Goal: Navigation & Orientation: Find specific page/section

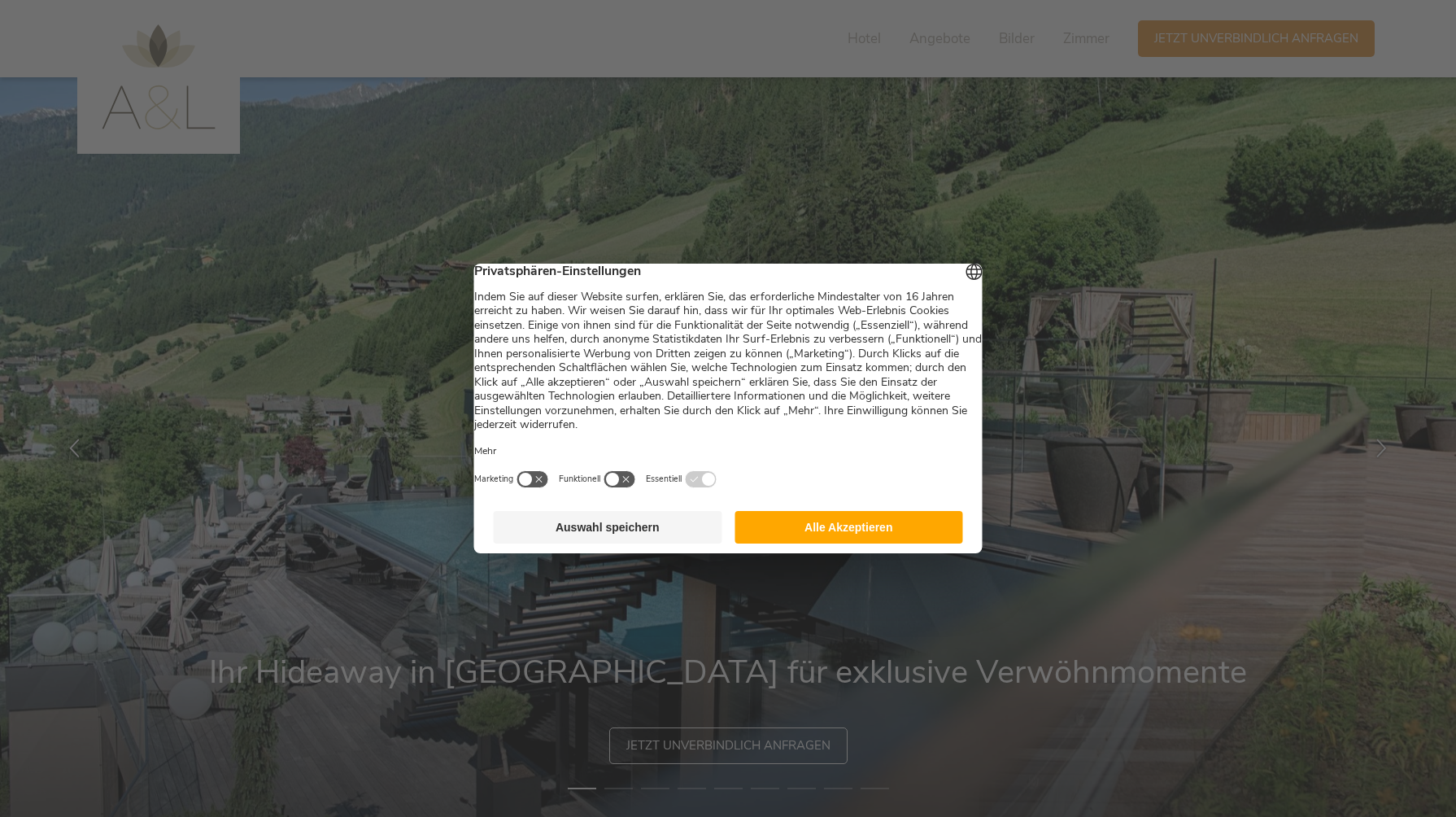
click at [656, 535] on button "Auswahl speichern" at bounding box center [608, 527] width 229 height 32
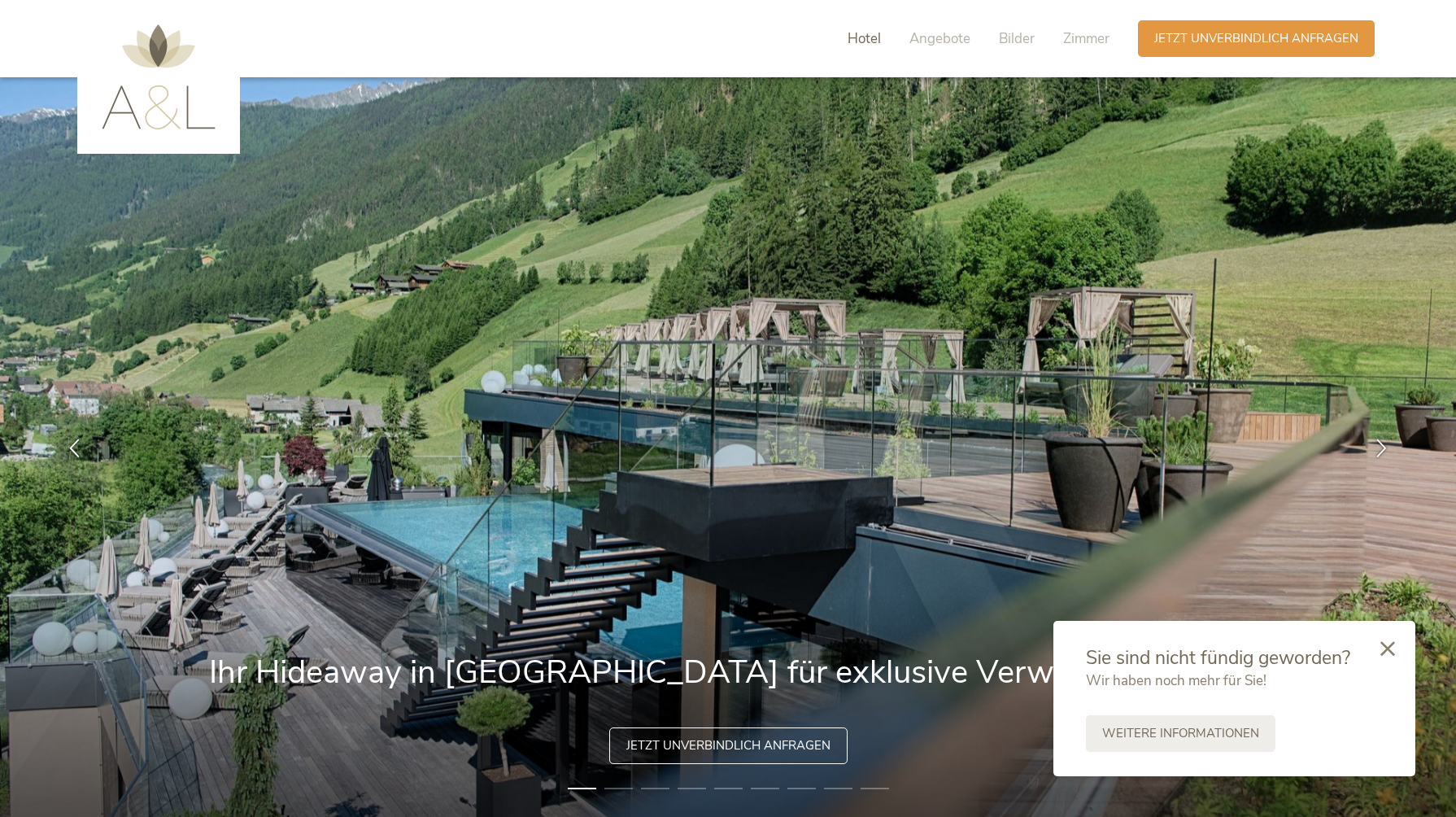
click at [853, 39] on span "Hotel" at bounding box center [865, 38] width 33 height 18
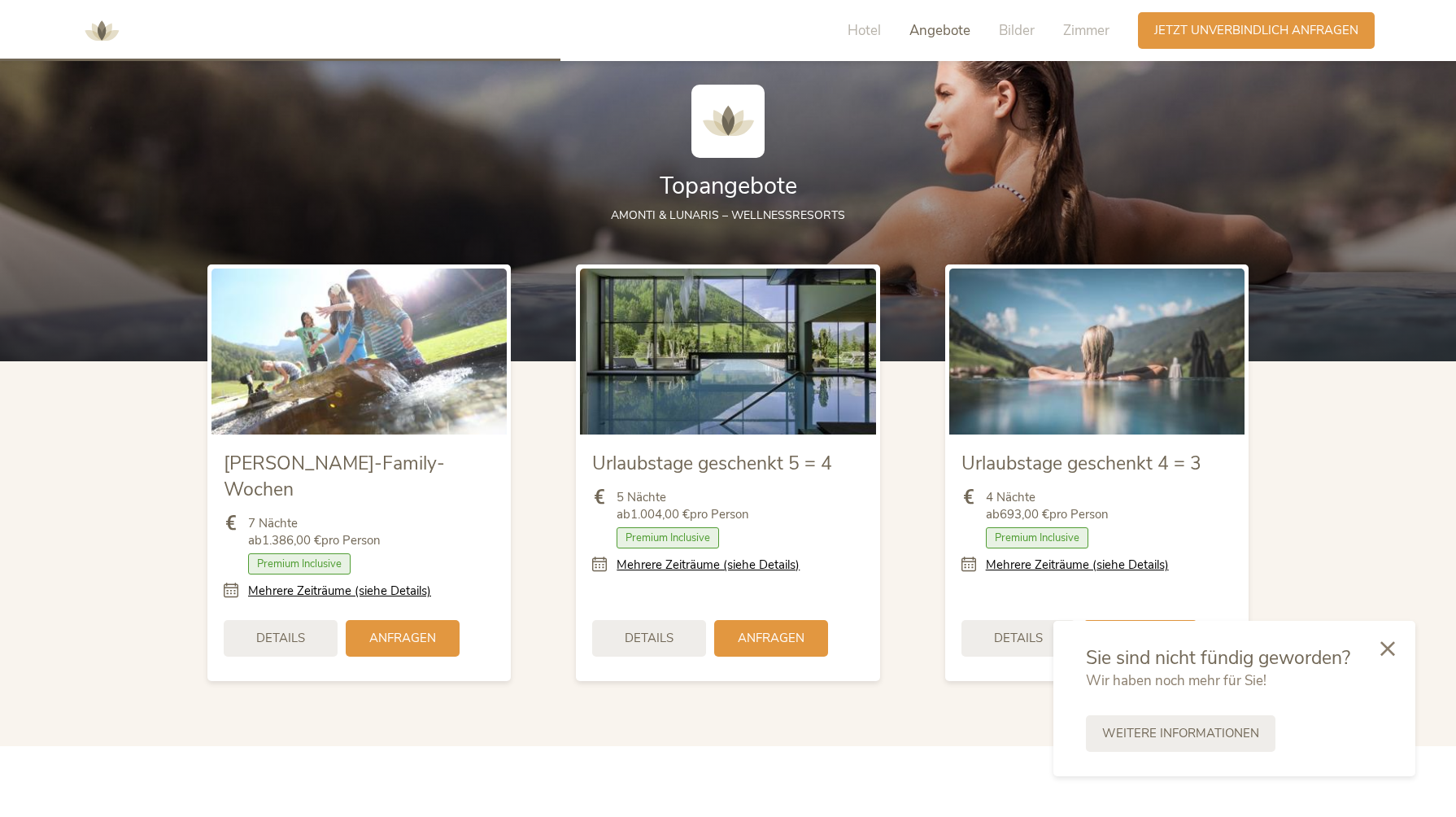
scroll to position [1887, 0]
click at [1391, 649] on icon at bounding box center [1388, 647] width 15 height 15
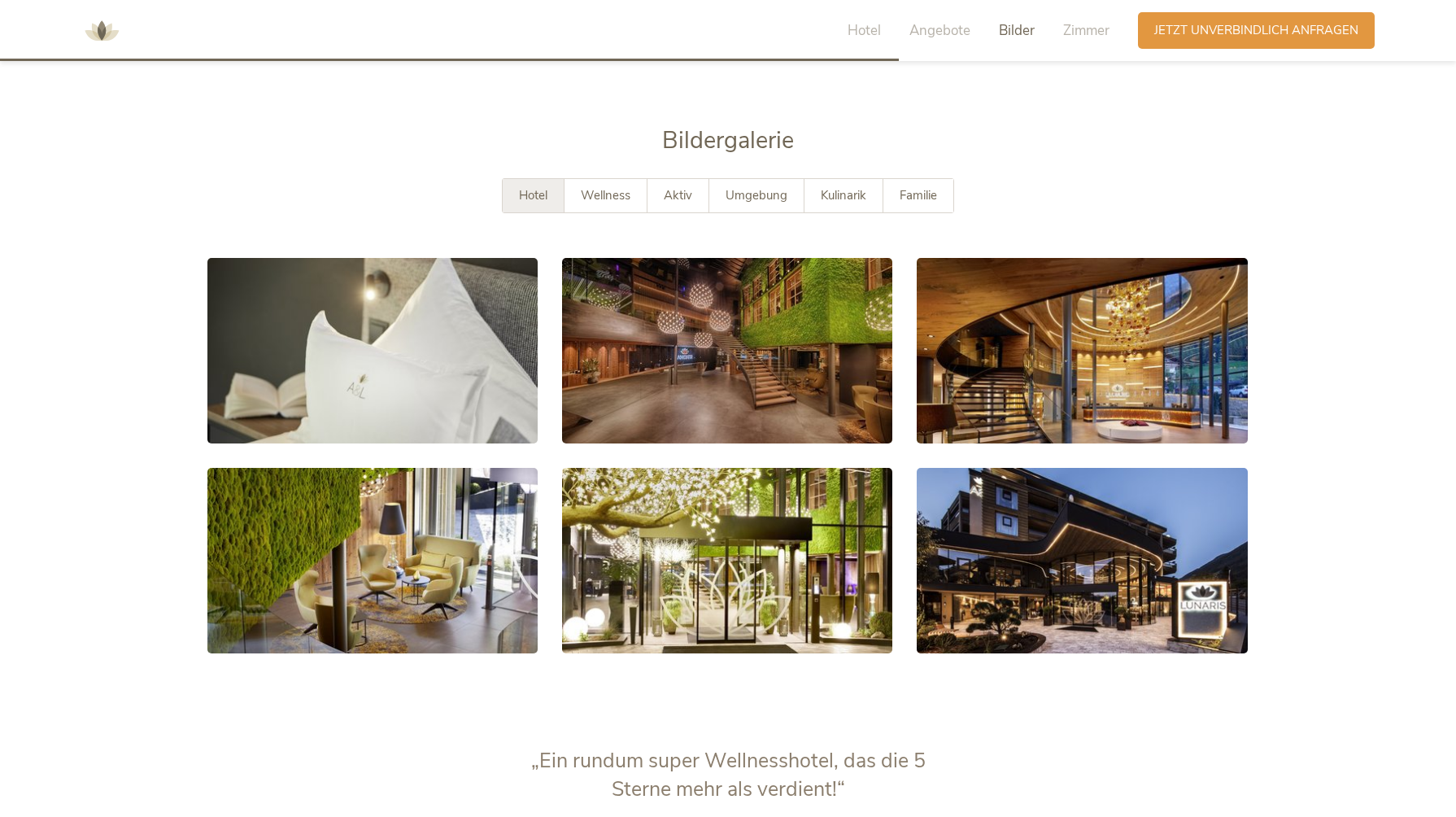
scroll to position [3003, 0]
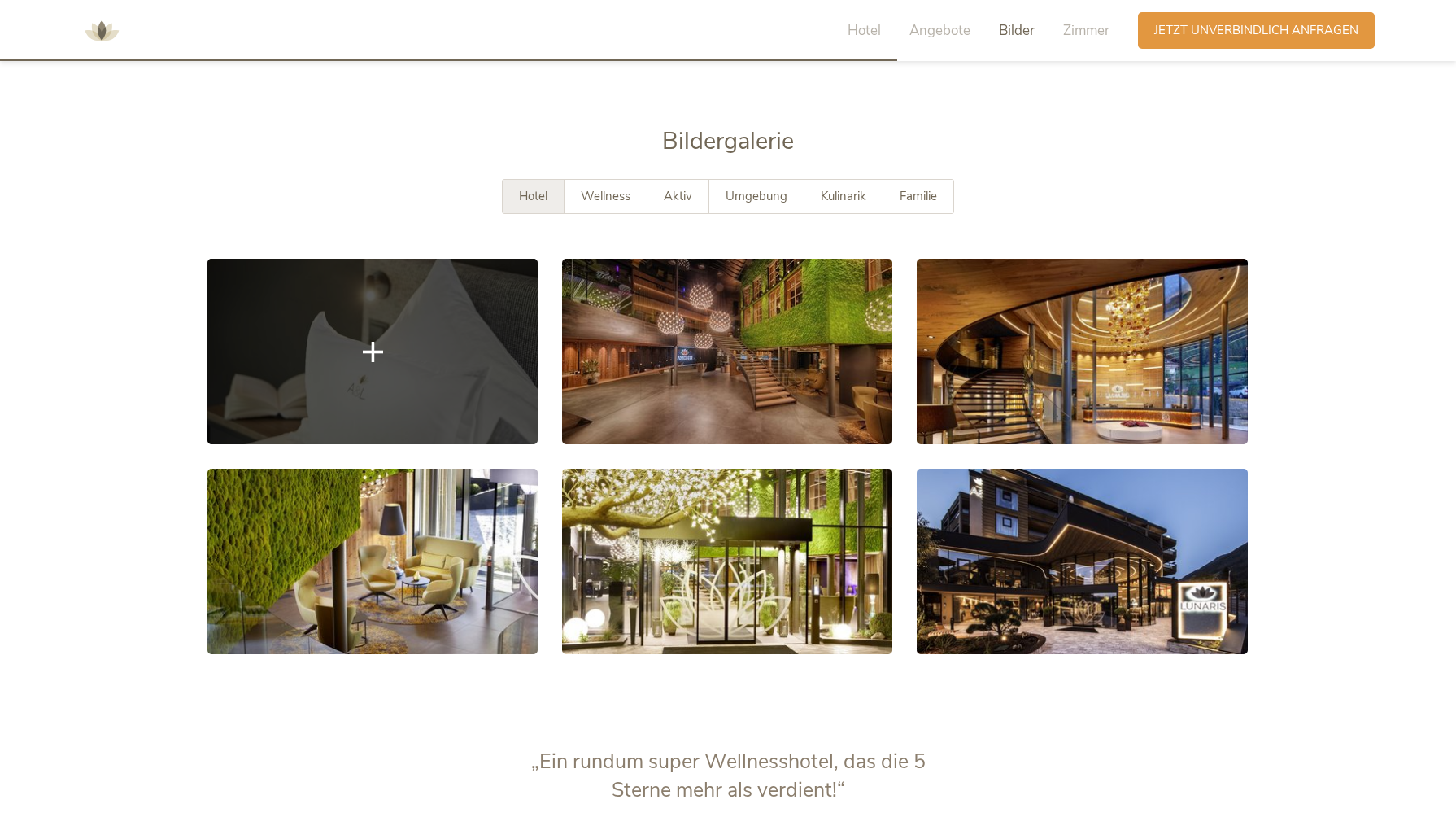
click at [424, 384] on link at bounding box center [373, 352] width 331 height 186
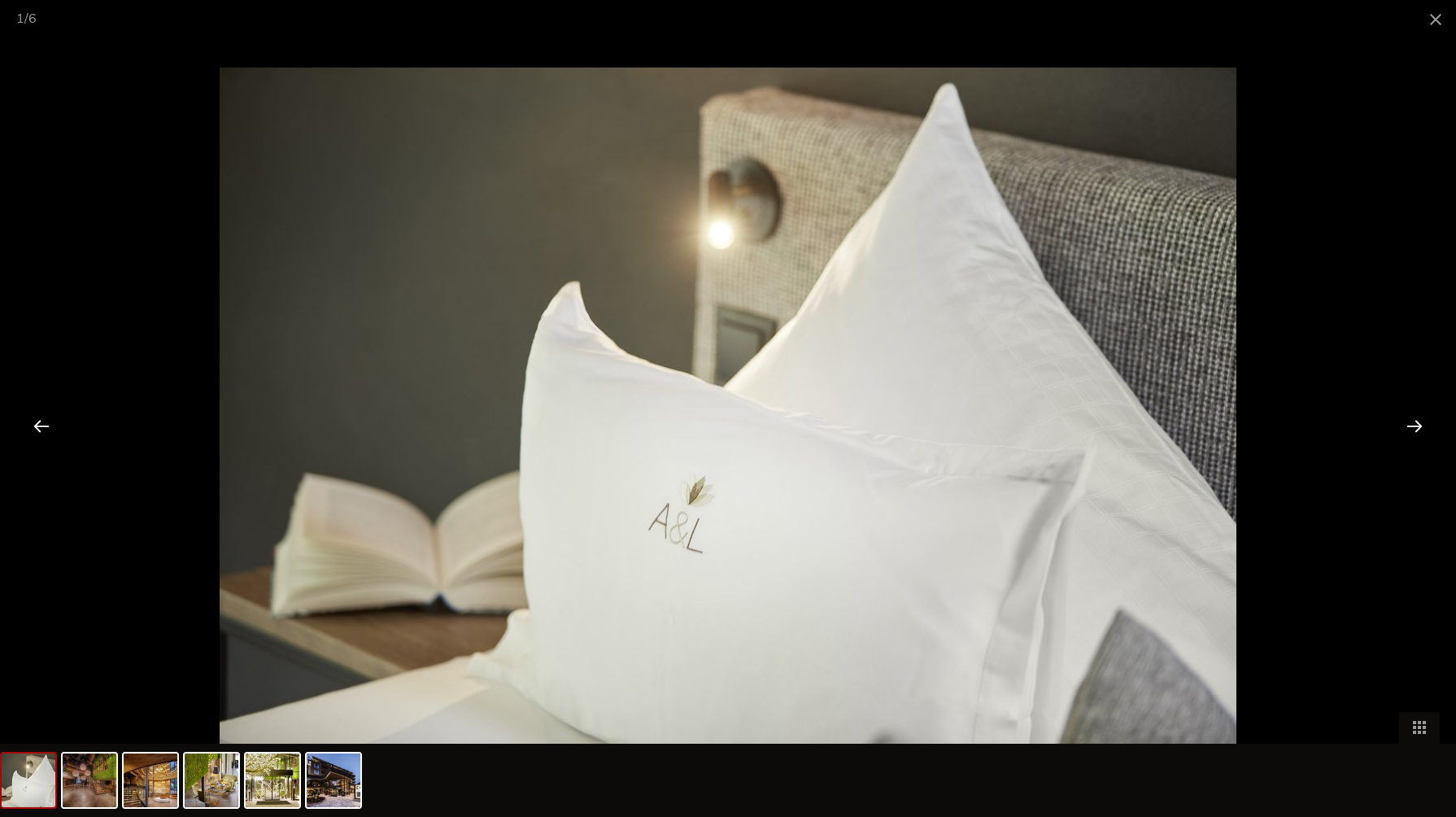
click at [1418, 425] on div at bounding box center [1415, 426] width 51 height 51
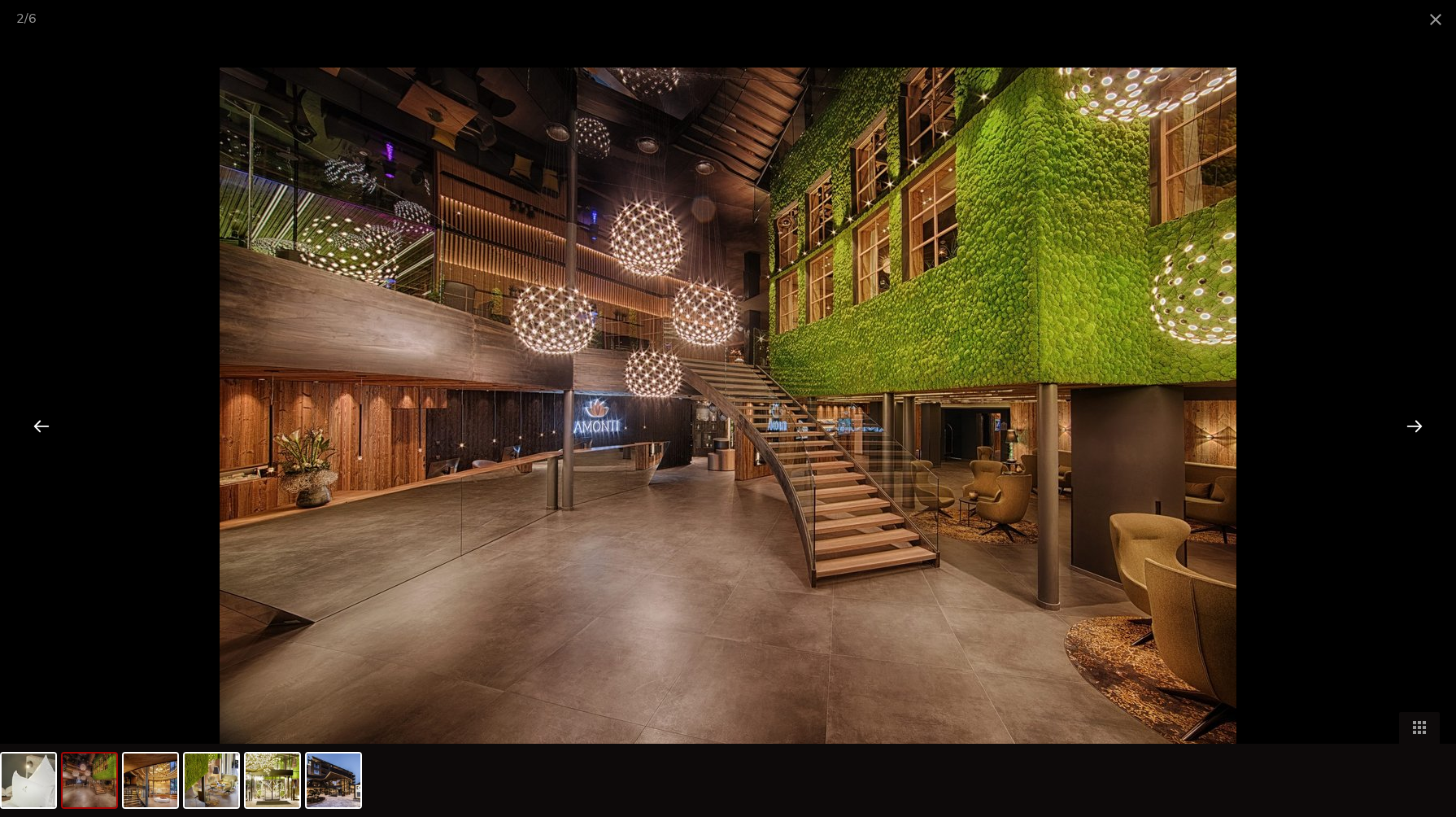
click at [1418, 425] on div at bounding box center [1415, 426] width 51 height 51
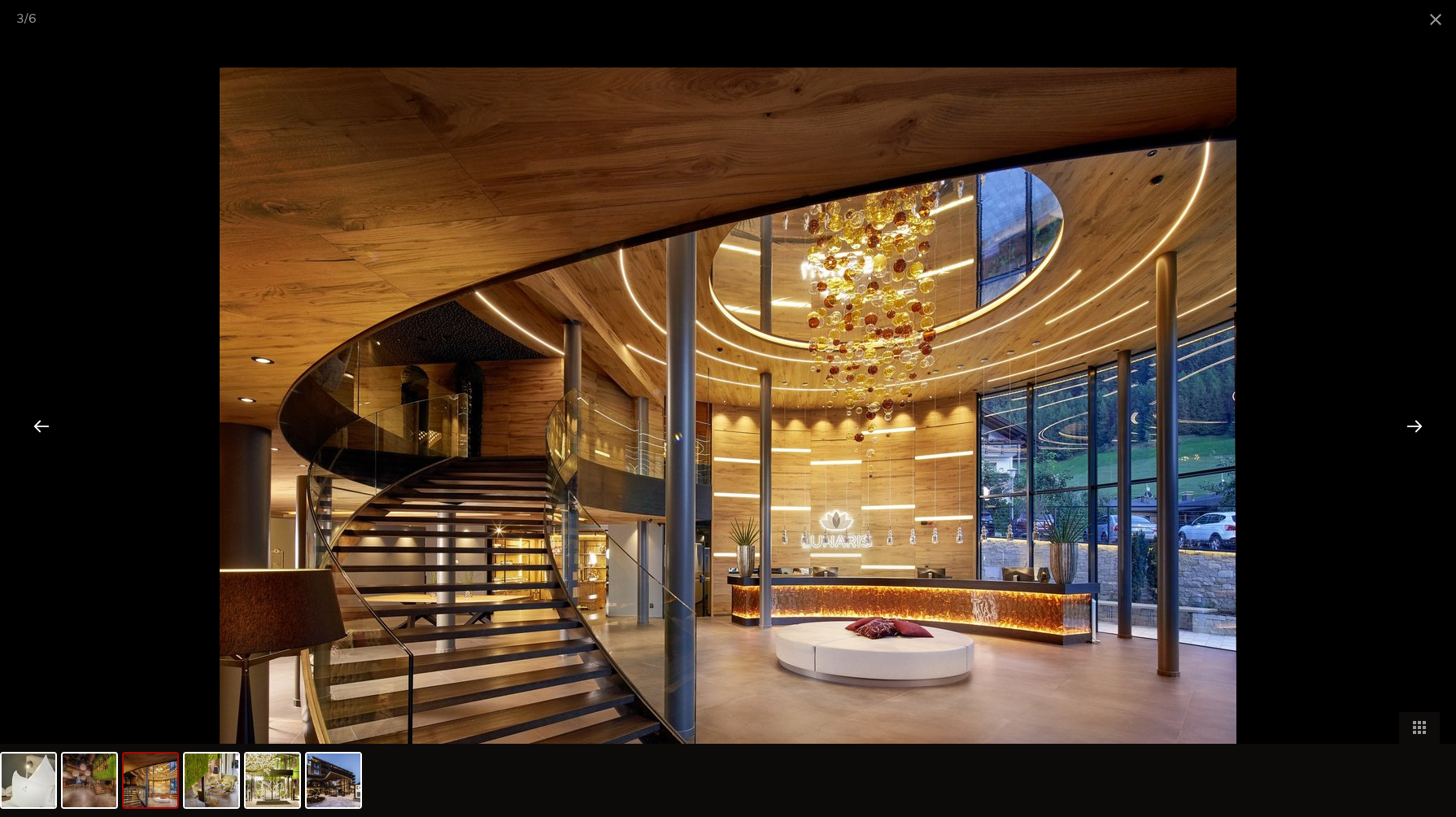
click at [1418, 425] on div at bounding box center [1415, 426] width 51 height 51
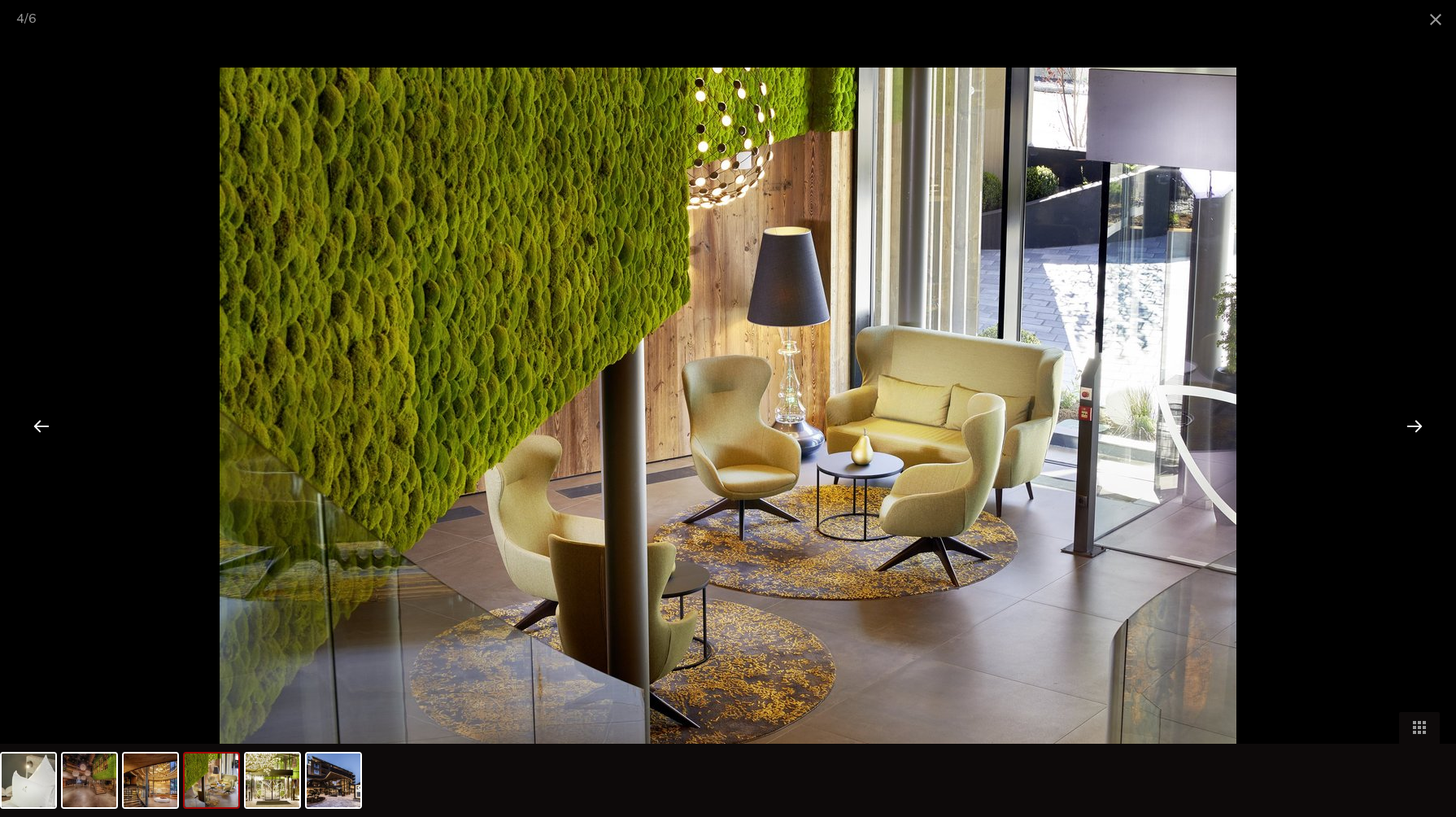
click at [1418, 425] on div at bounding box center [1415, 426] width 51 height 51
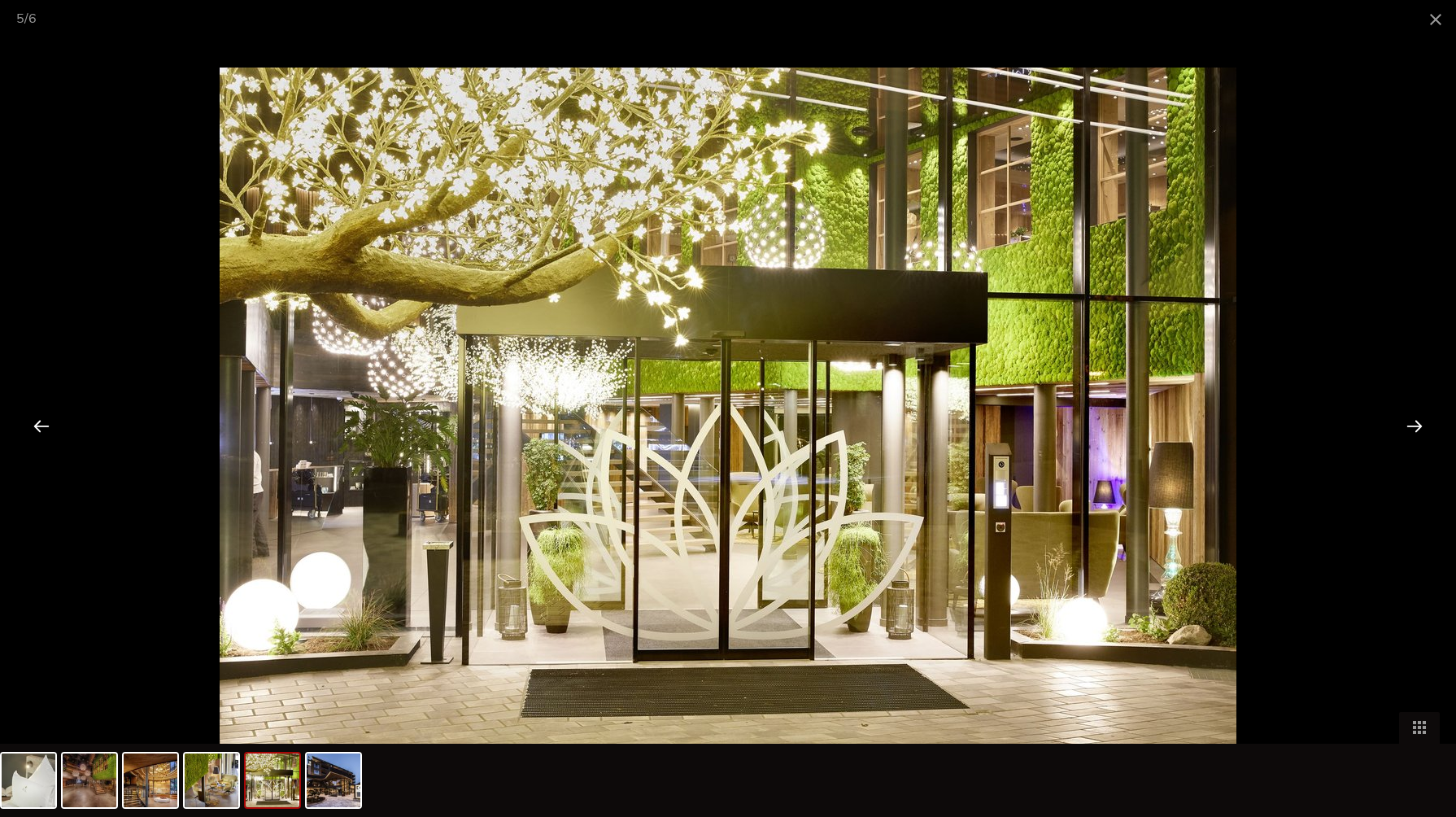
click at [1418, 425] on div at bounding box center [1415, 426] width 51 height 51
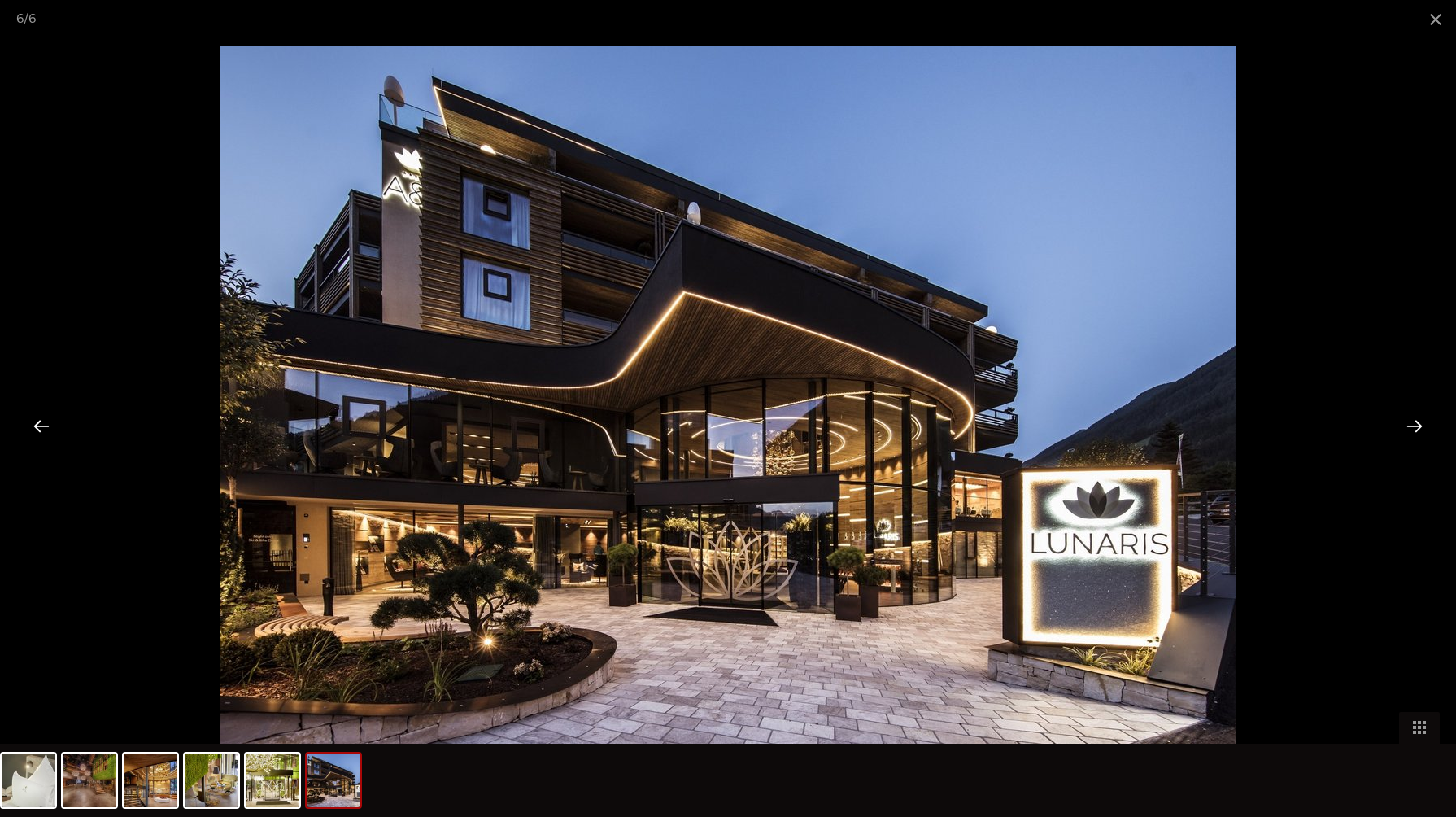
click at [1418, 425] on div at bounding box center [1415, 426] width 51 height 51
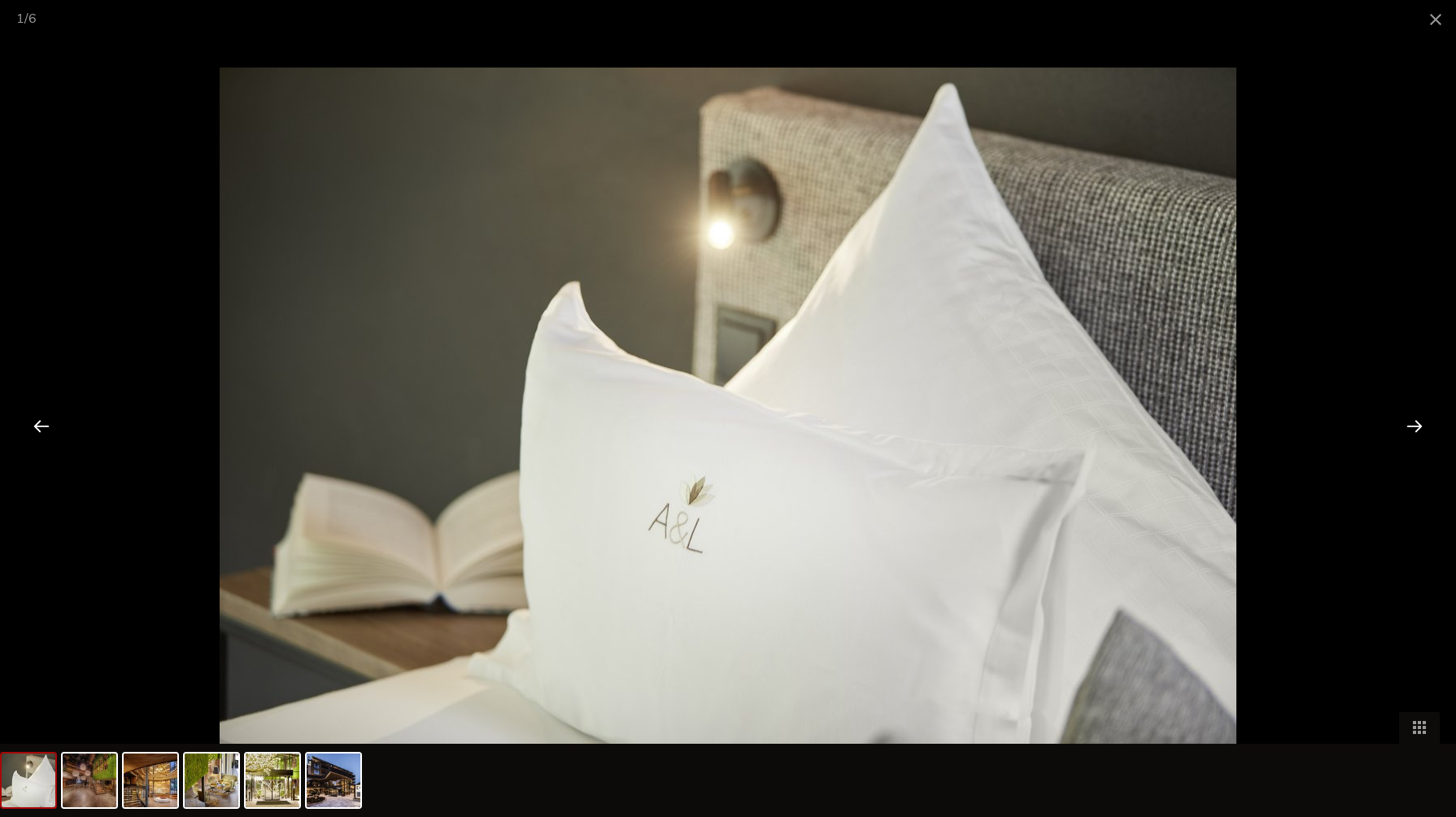
click at [1418, 425] on div at bounding box center [1415, 426] width 51 height 51
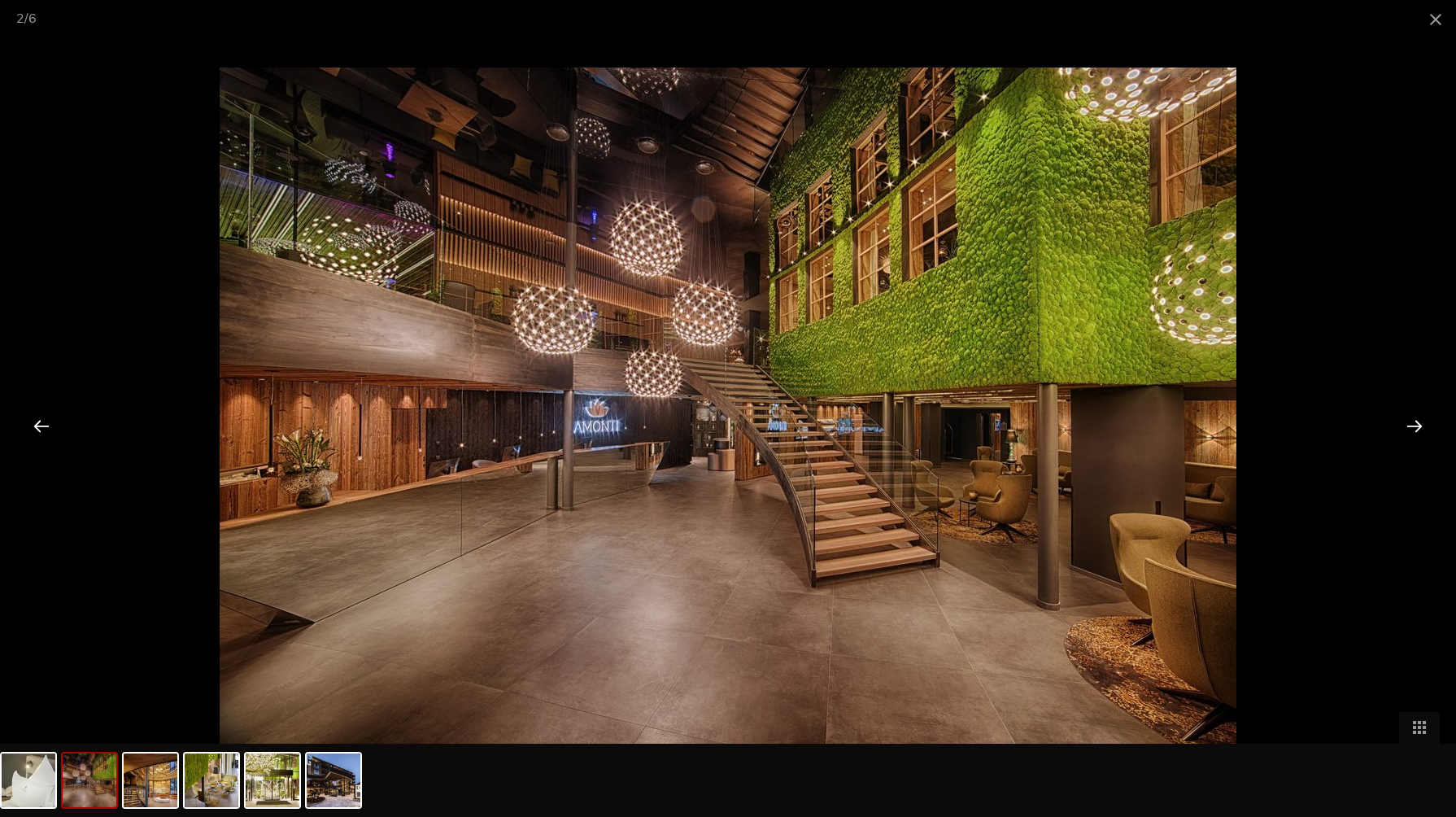
click at [1418, 425] on div at bounding box center [1415, 426] width 51 height 51
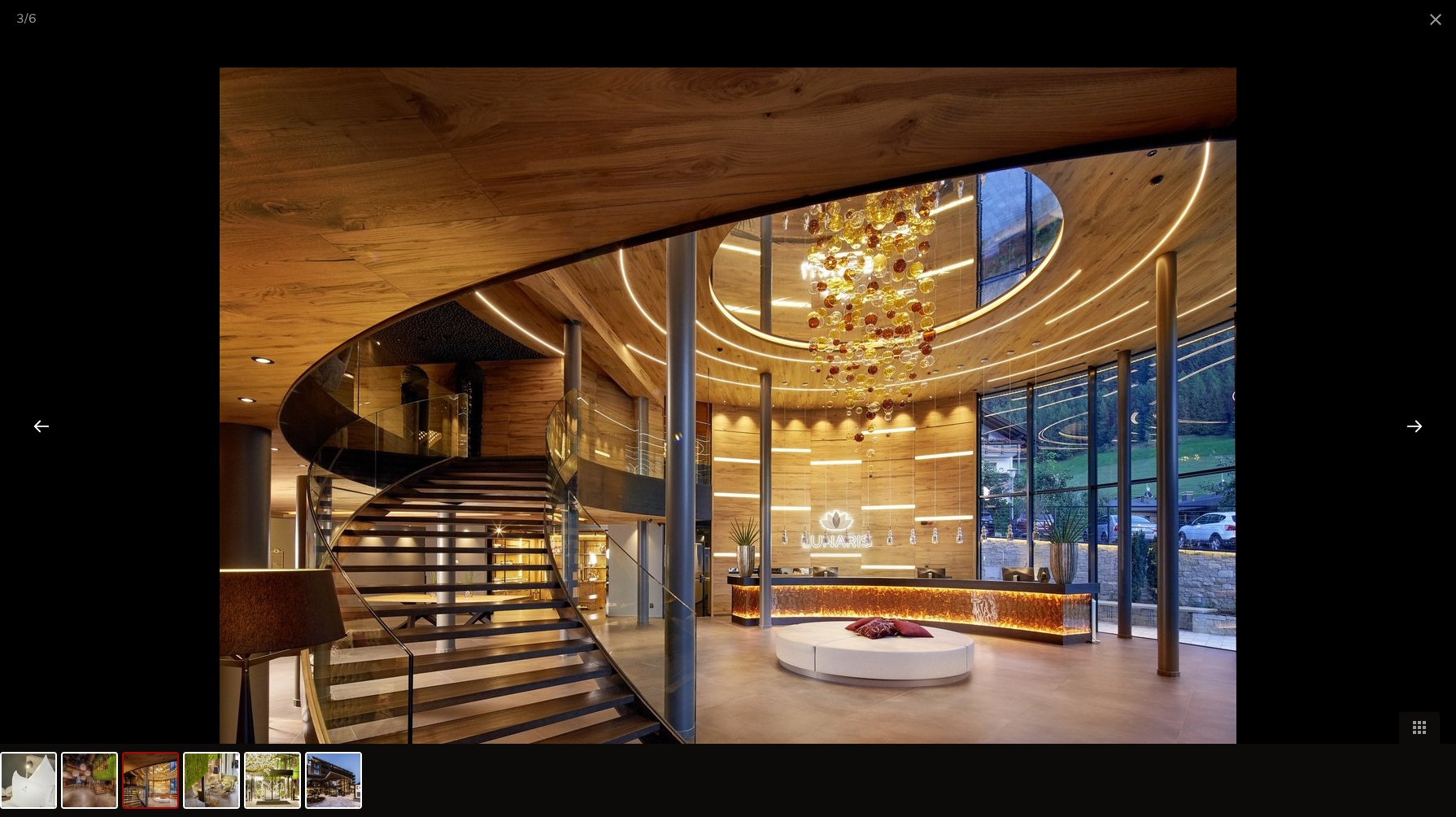
click at [1418, 425] on div at bounding box center [1415, 426] width 51 height 51
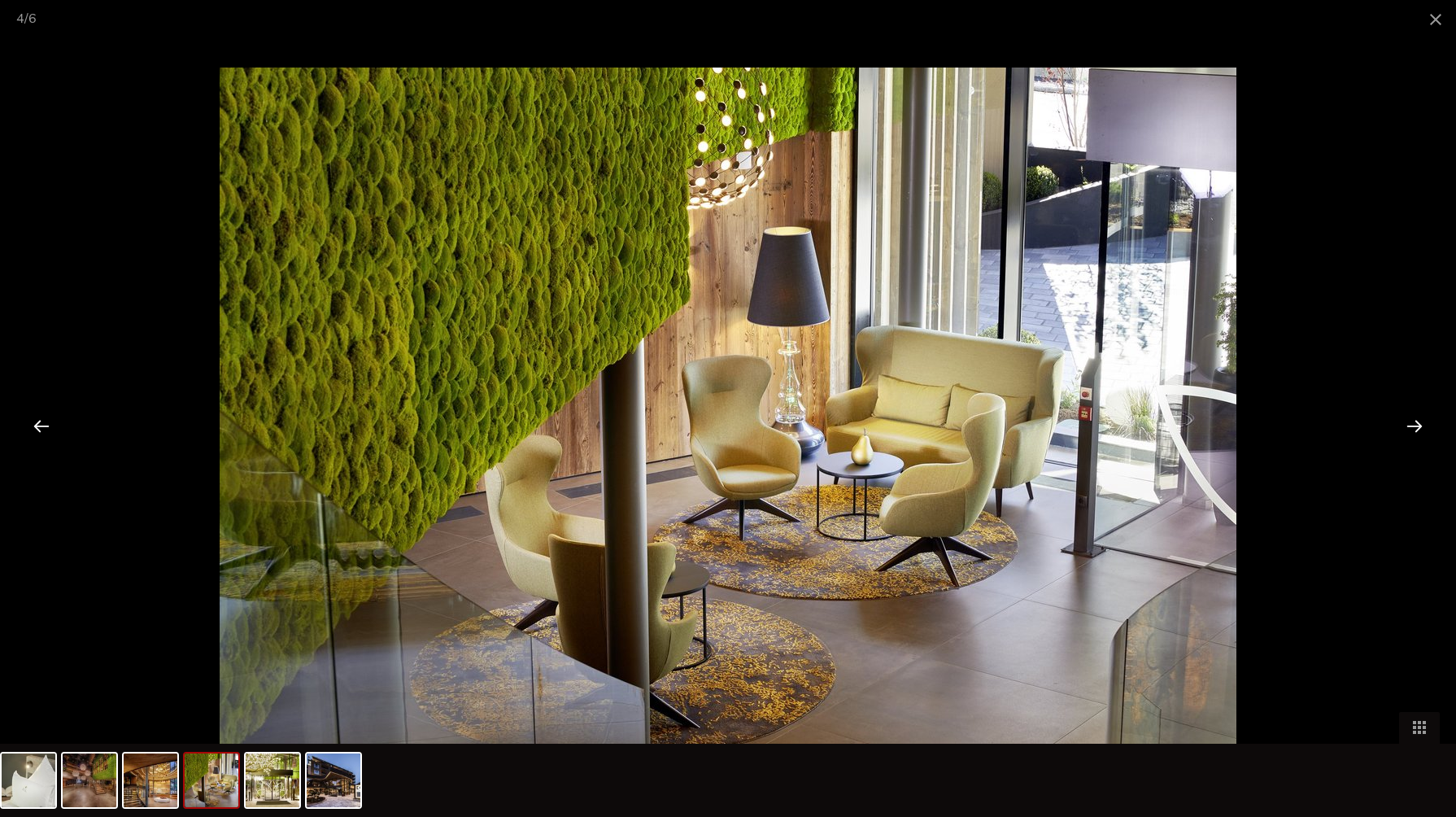
click at [1418, 425] on div at bounding box center [1415, 426] width 51 height 51
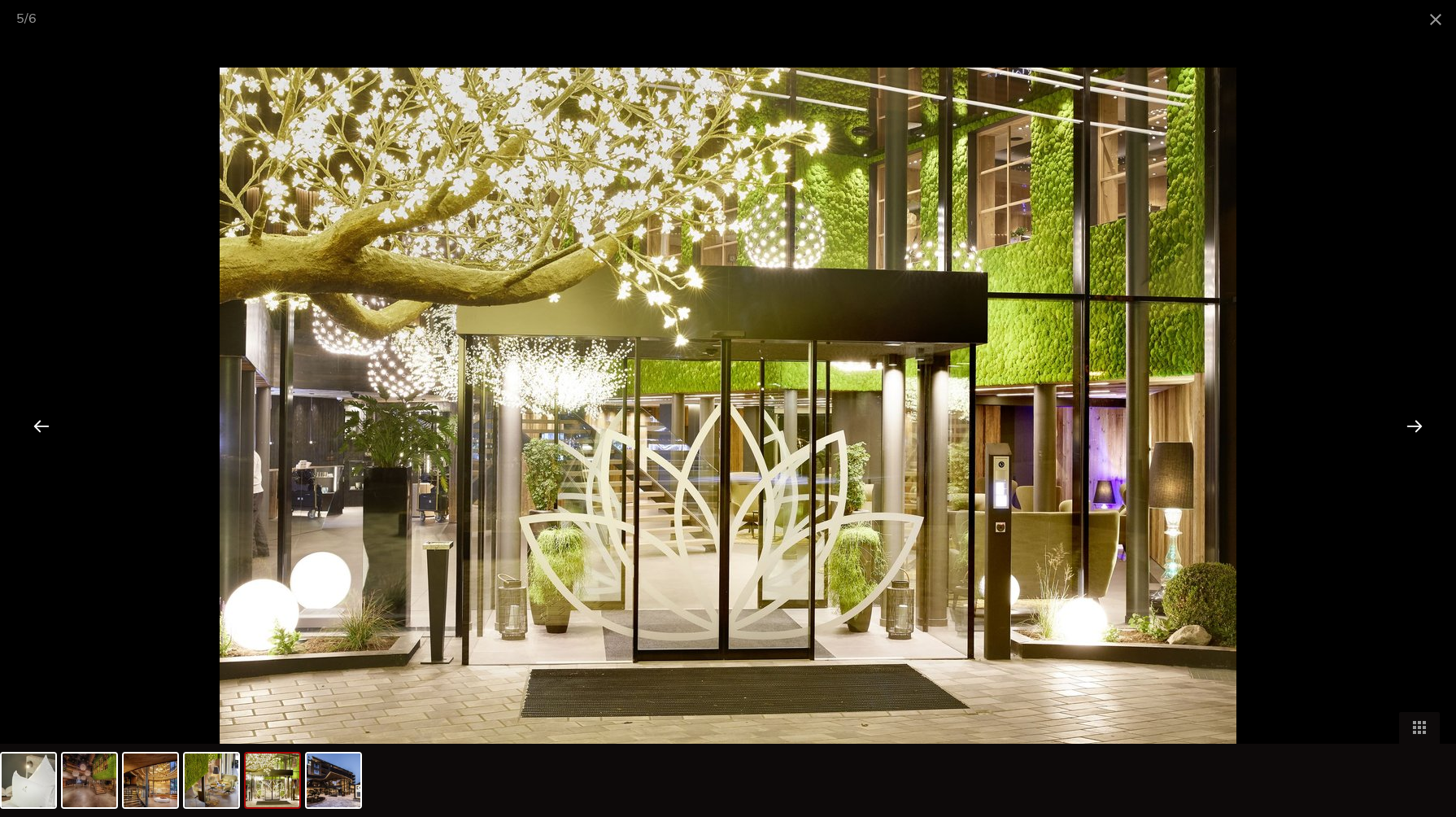
click at [1418, 425] on div at bounding box center [1415, 426] width 51 height 51
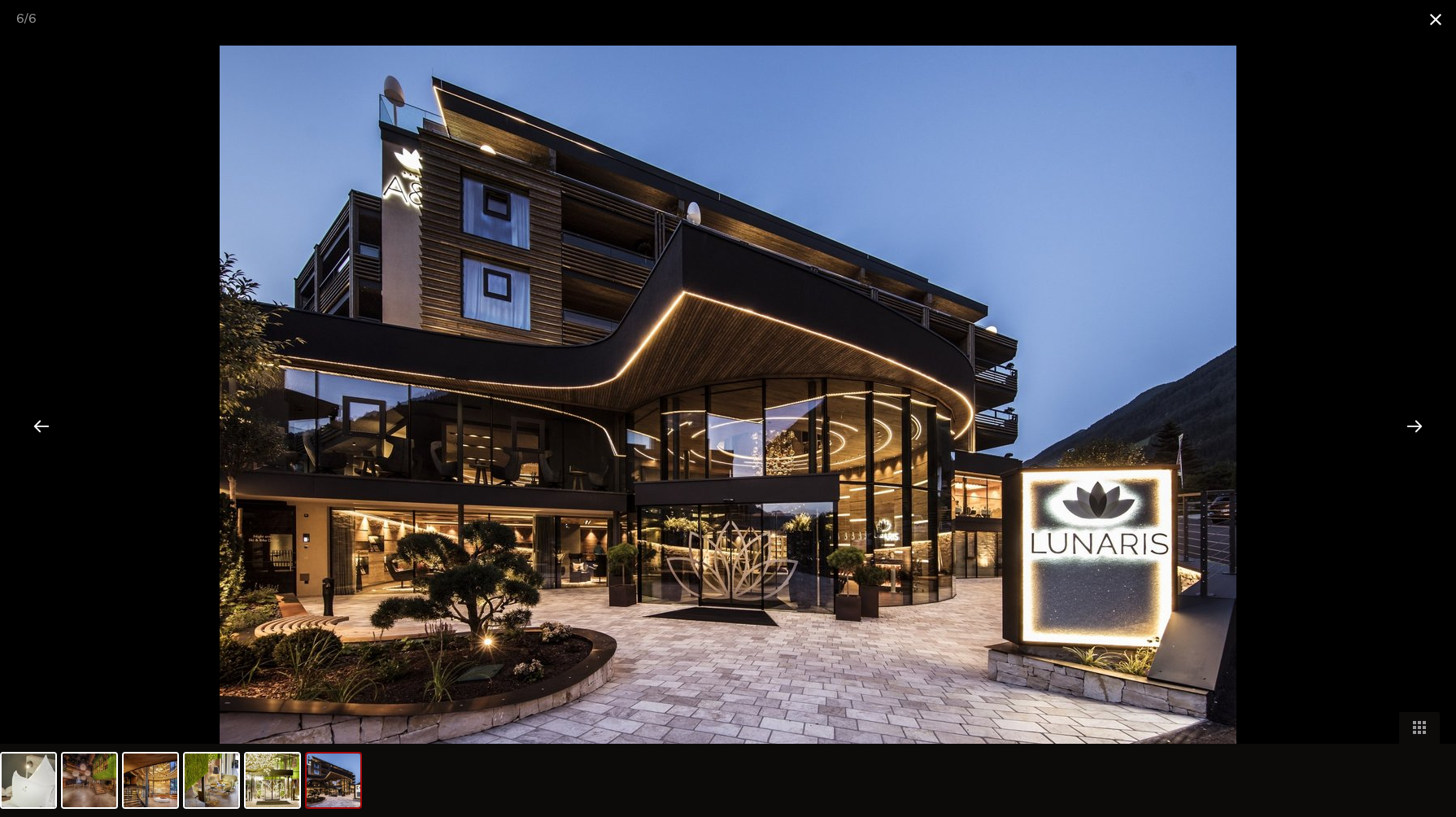
click at [1440, 19] on span at bounding box center [1436, 19] width 41 height 38
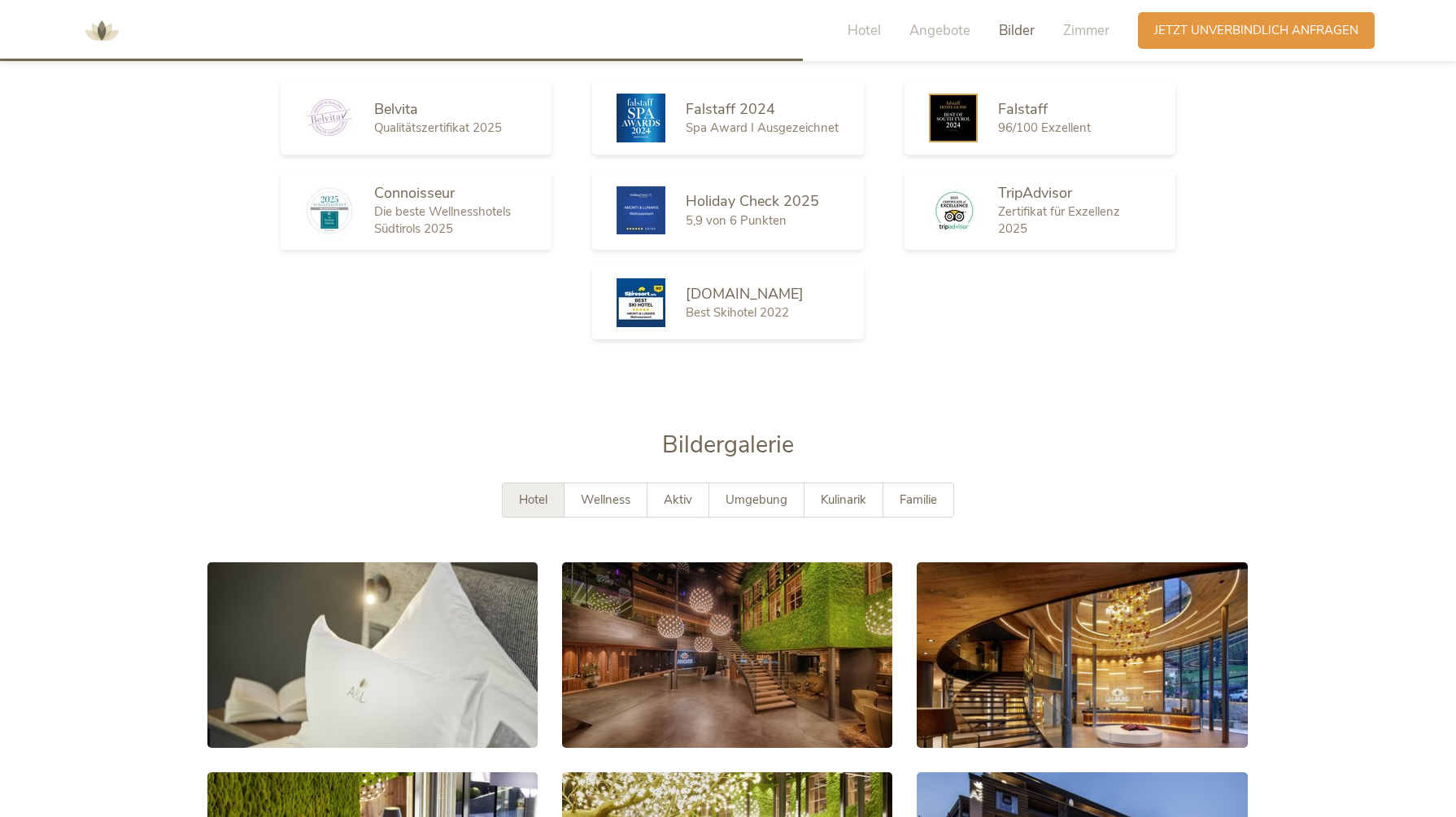
scroll to position [2687, 0]
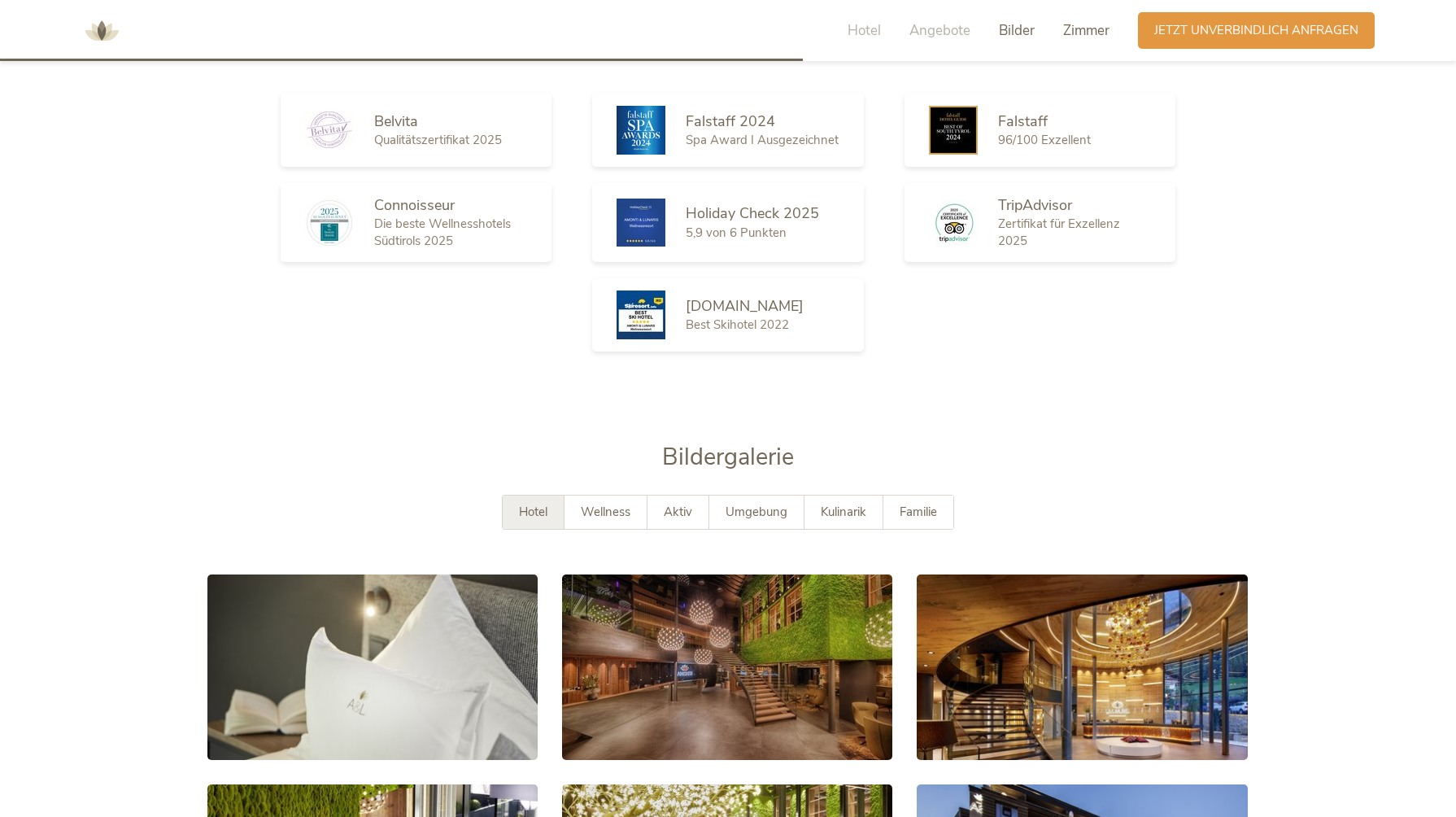
click at [1095, 32] on span "Zimmer" at bounding box center [1086, 30] width 46 height 18
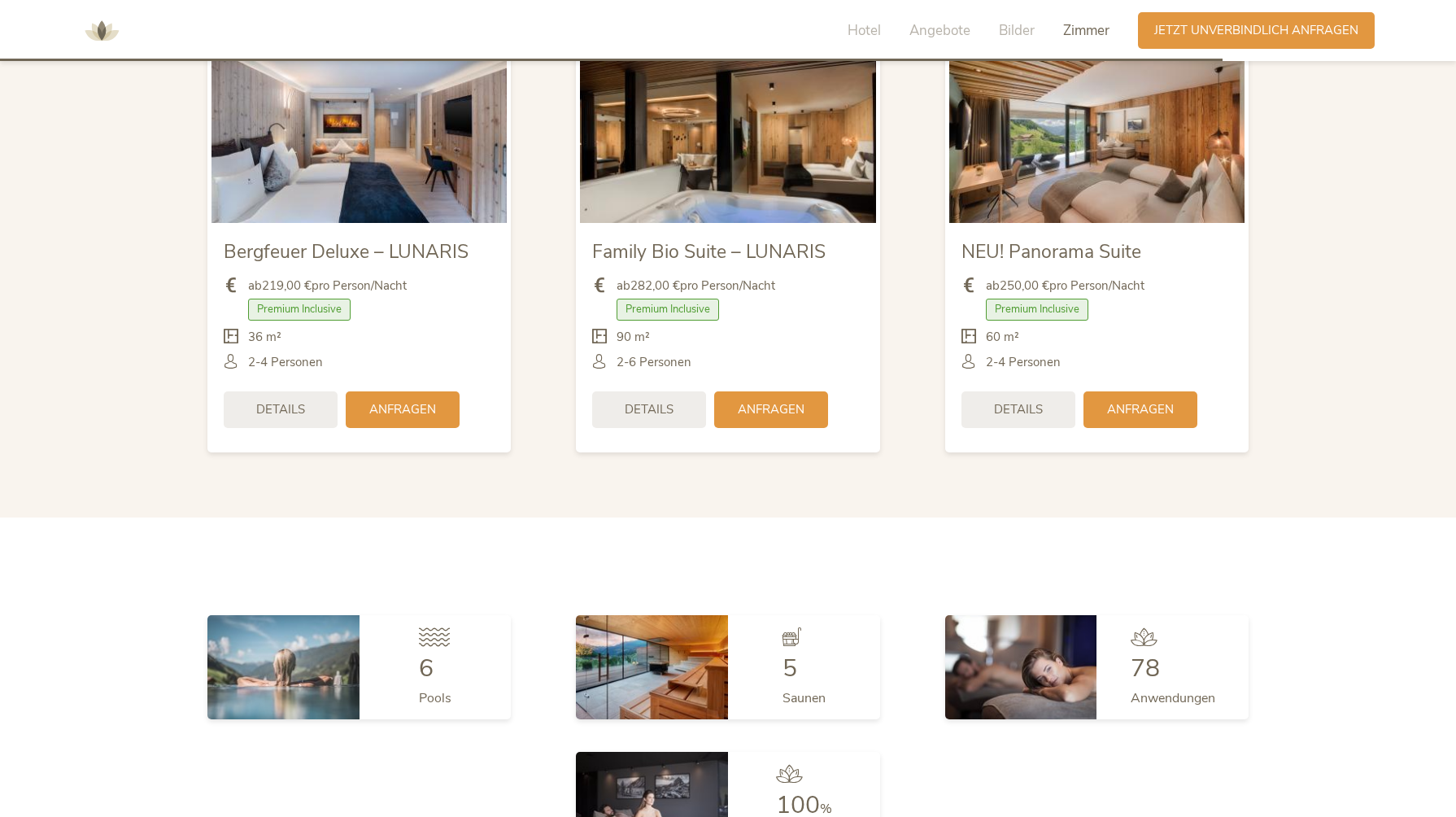
scroll to position [4091, 0]
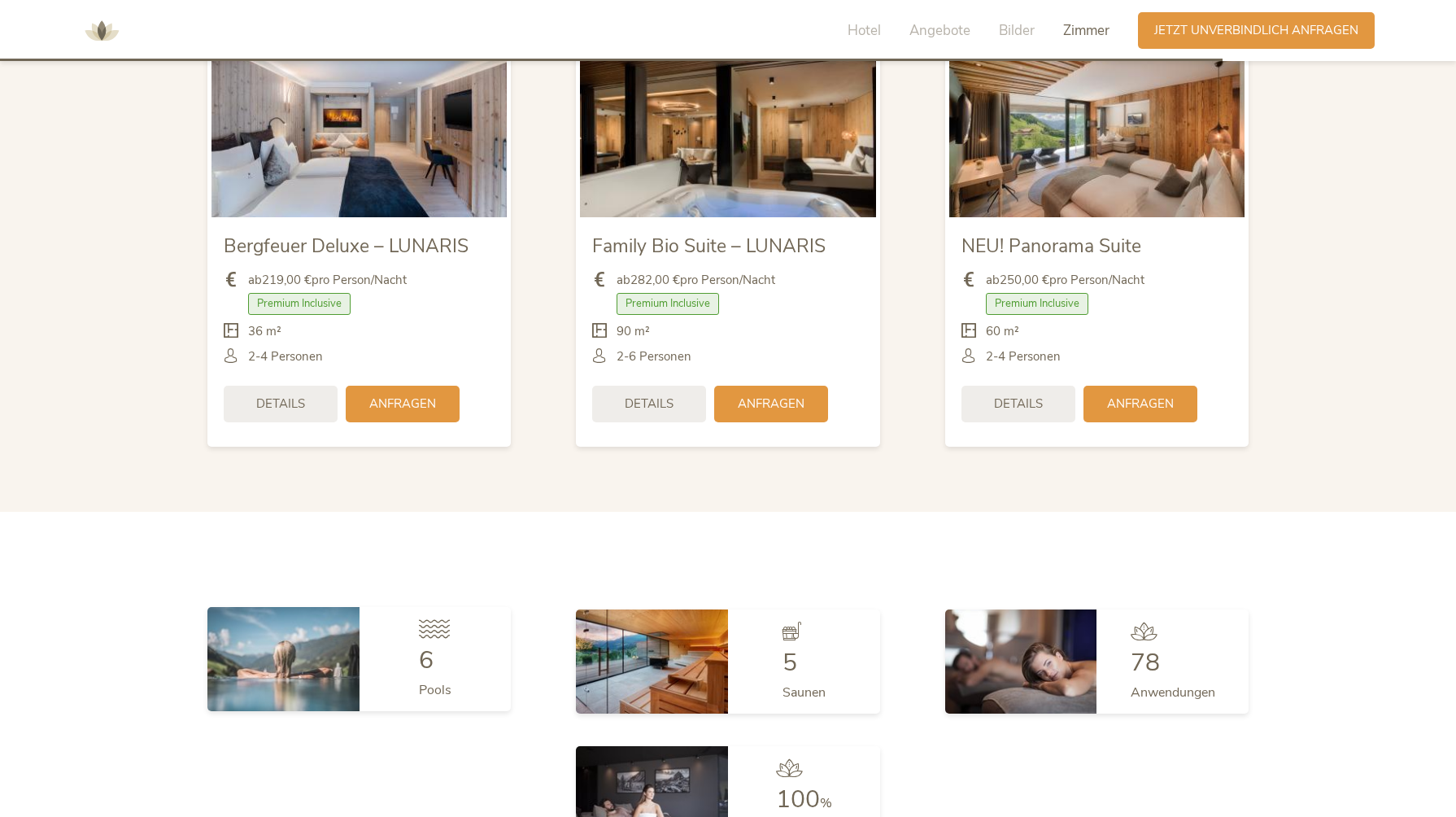
click at [314, 640] on img at bounding box center [284, 659] width 152 height 104
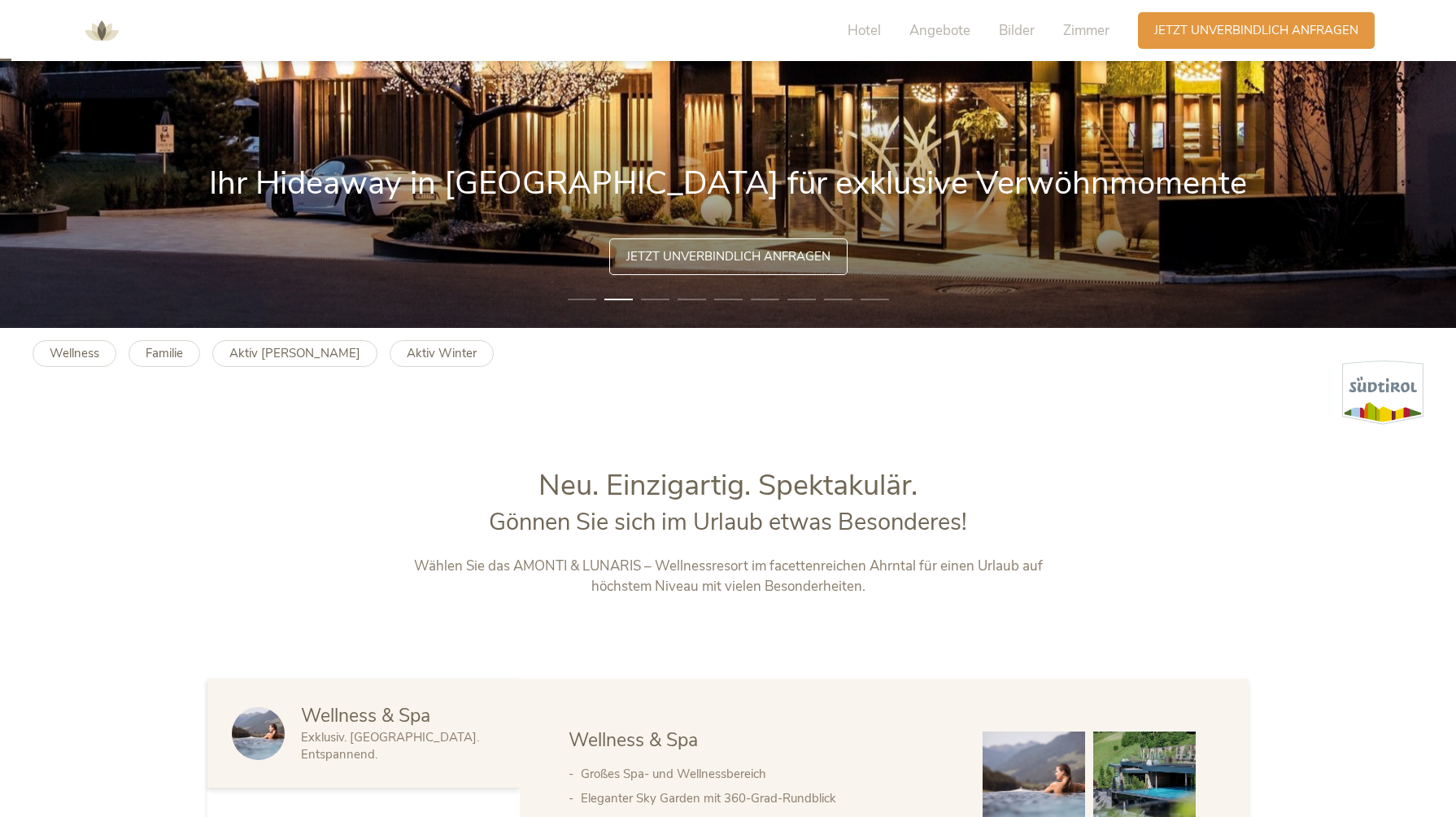
scroll to position [0, 0]
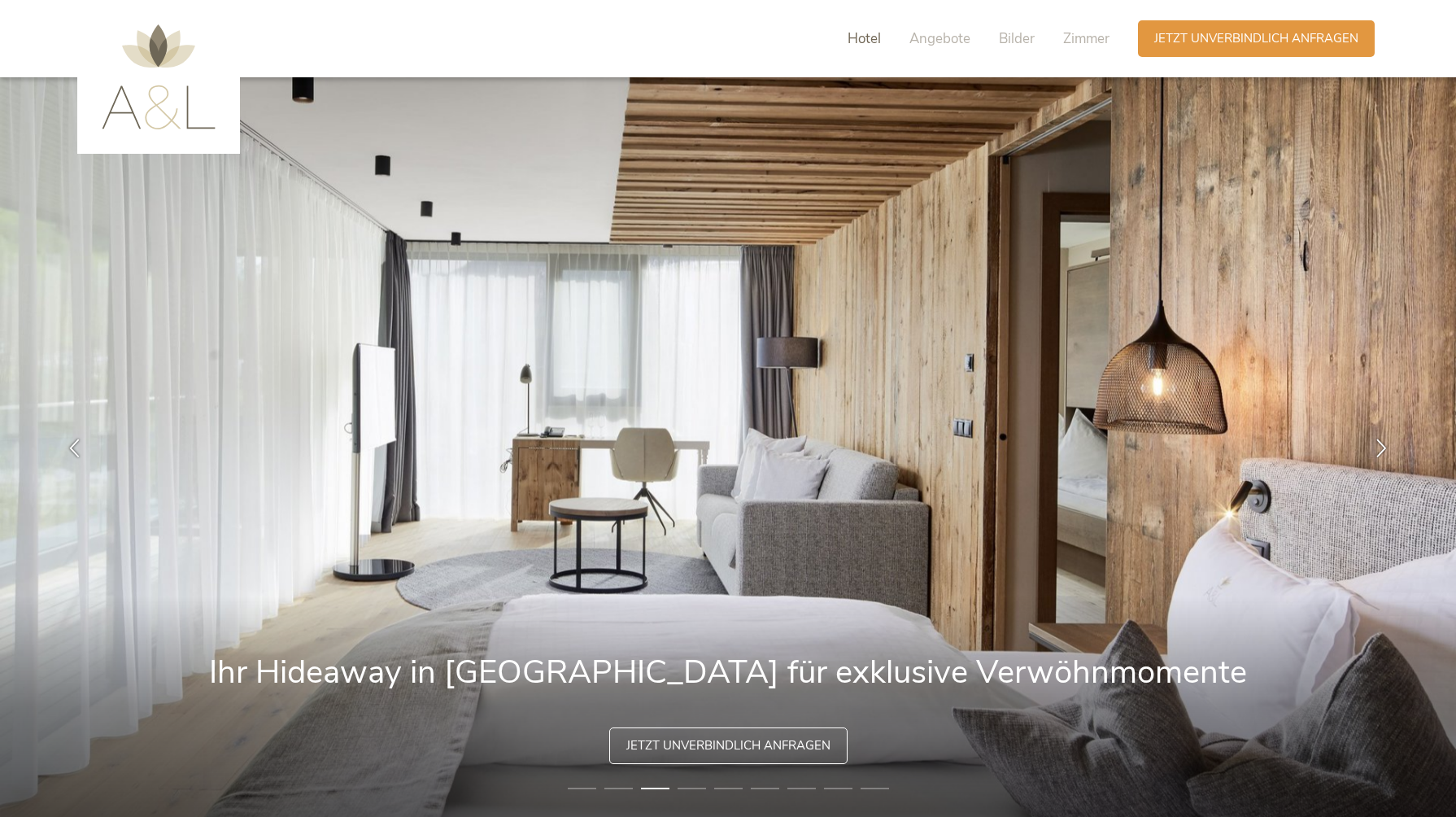
click at [858, 36] on span "Hotel" at bounding box center [865, 38] width 33 height 18
